Goal: Find specific page/section: Find specific page/section

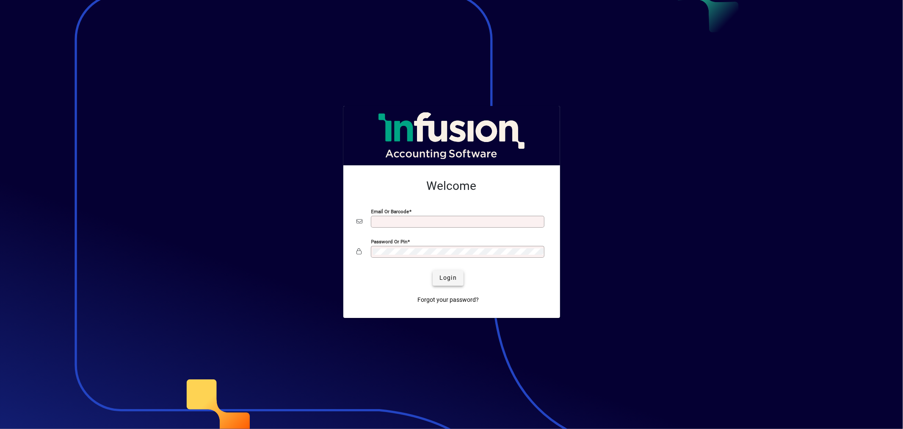
type input "**********"
click at [452, 278] on span "Login" at bounding box center [448, 277] width 17 height 9
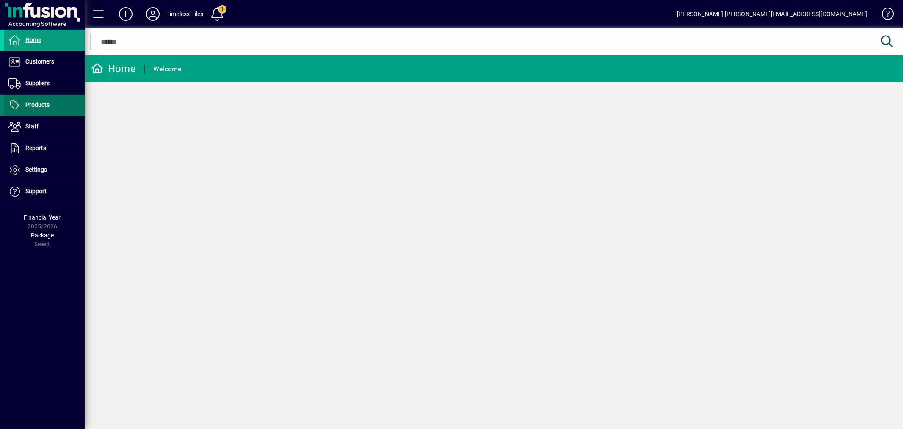
click at [41, 105] on span "Products" at bounding box center [37, 104] width 24 height 7
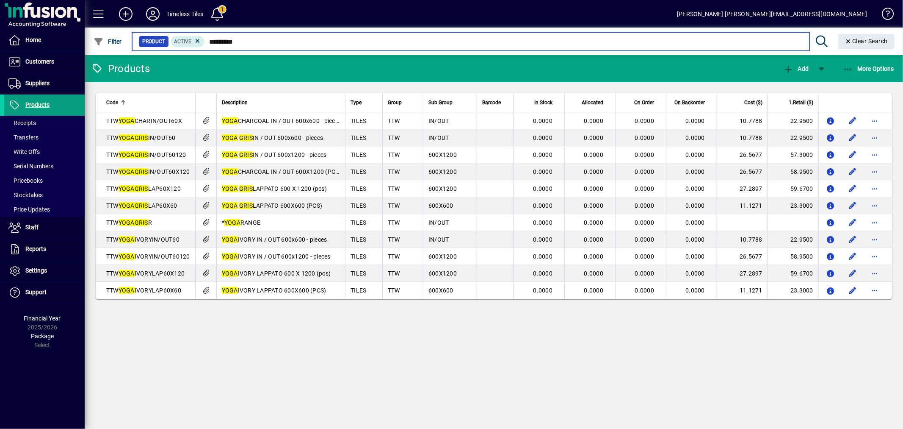
type input "*********"
